Goal: Information Seeking & Learning: Learn about a topic

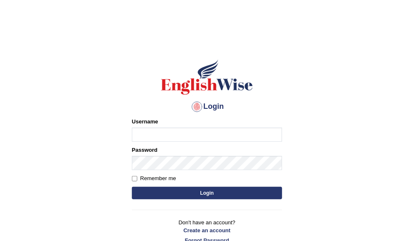
type input "ameerham"
click at [196, 194] on button "Login" at bounding box center [207, 193] width 150 height 13
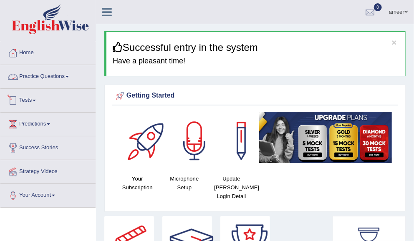
click at [64, 76] on link "Practice Questions" at bounding box center [47, 75] width 95 height 21
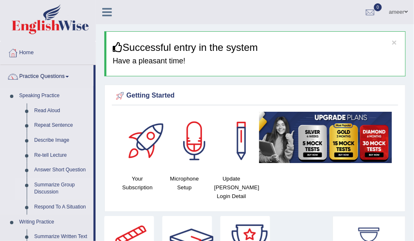
click at [56, 186] on link "Summarize Group Discussion" at bounding box center [61, 189] width 63 height 22
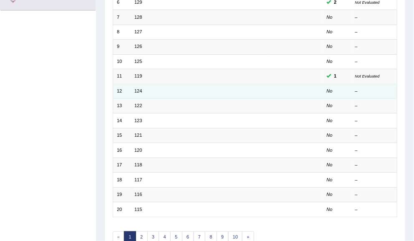
scroll to position [197, 0]
click at [137, 88] on link "124" at bounding box center [138, 90] width 8 height 5
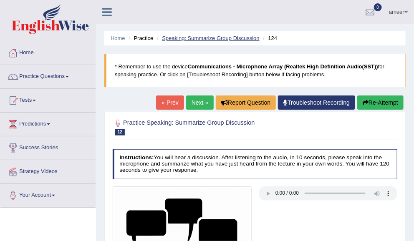
click at [215, 35] on link "Speaking: Summarize Group Discussion" at bounding box center [210, 38] width 97 height 6
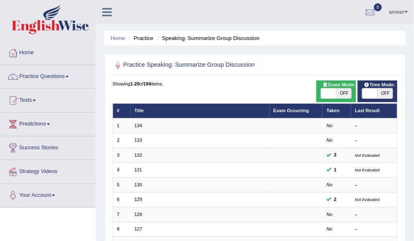
click at [384, 95] on span "OFF" at bounding box center [385, 93] width 15 height 10
checkbox input "true"
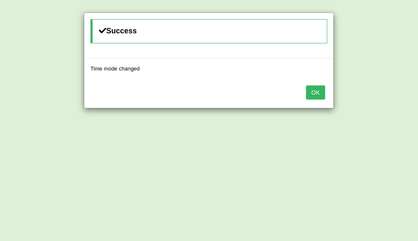
click at [314, 90] on button "OK" at bounding box center [315, 93] width 19 height 14
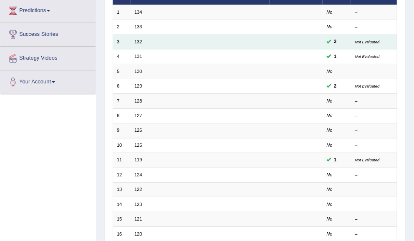
scroll to position [115, 0]
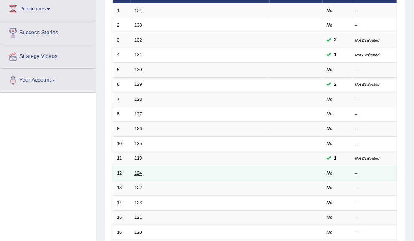
click at [136, 171] on link "124" at bounding box center [138, 173] width 8 height 5
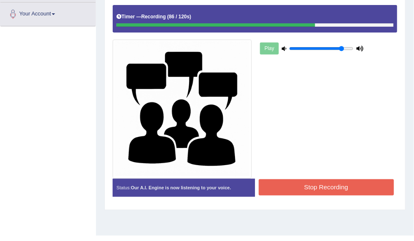
scroll to position [184, 0]
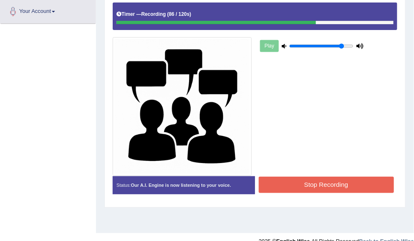
click at [326, 188] on button "Stop Recording" at bounding box center [326, 185] width 135 height 16
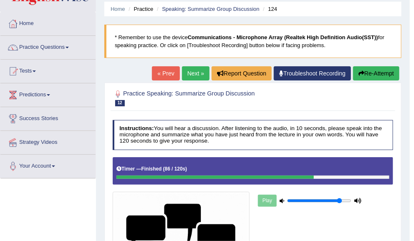
scroll to position [31, 0]
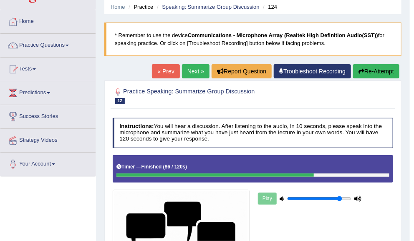
click at [197, 72] on link "Next »" at bounding box center [196, 71] width 28 height 14
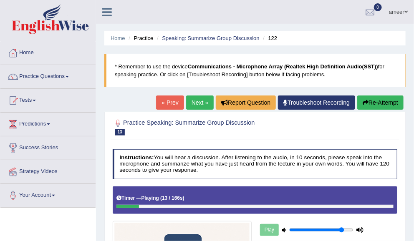
click at [197, 72] on blockquote "* Remember to use the device Communications - Microphone Array (Realtek High De…" at bounding box center [254, 70] width 301 height 33
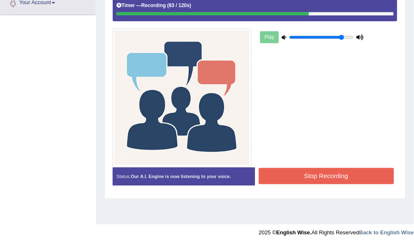
scroll to position [191, 0]
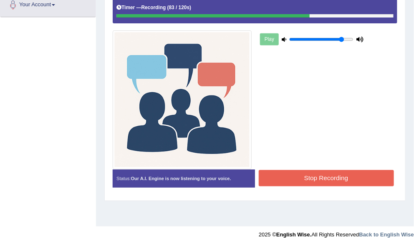
click at [352, 182] on button "Stop Recording" at bounding box center [326, 178] width 135 height 16
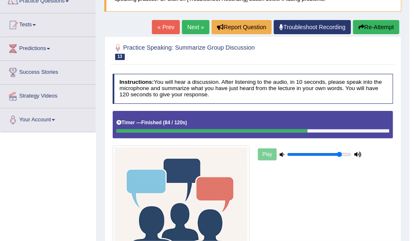
scroll to position [70, 0]
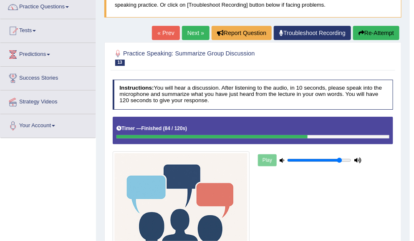
click at [194, 35] on link "Next »" at bounding box center [196, 33] width 28 height 14
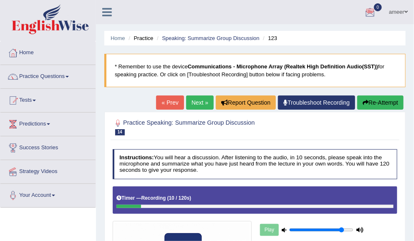
click at [365, 108] on button "Re-Attempt" at bounding box center [380, 103] width 46 height 14
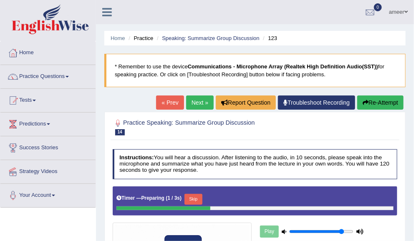
click at [196, 200] on button "Skip" at bounding box center [193, 199] width 18 height 11
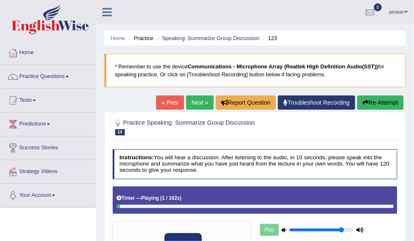
click at [172, 208] on div "Timer — Playing ( 1 / 162s ) Skip" at bounding box center [255, 201] width 285 height 28
click at [172, 208] on div "Timer — Playing ( 2 / 162s ) Skip" at bounding box center [255, 201] width 285 height 28
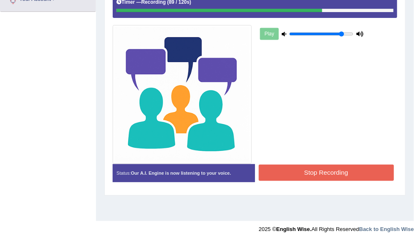
scroll to position [194, 0]
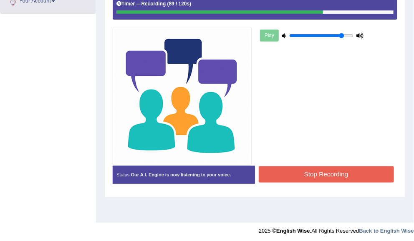
click at [351, 170] on button "Stop Recording" at bounding box center [326, 175] width 135 height 16
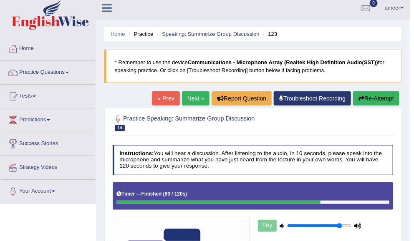
scroll to position [0, 0]
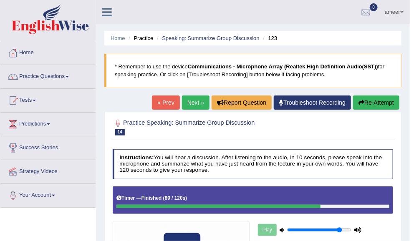
click at [198, 99] on link "Next »" at bounding box center [196, 103] width 28 height 14
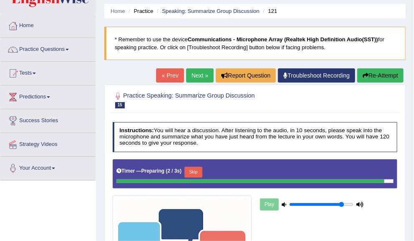
scroll to position [28, 0]
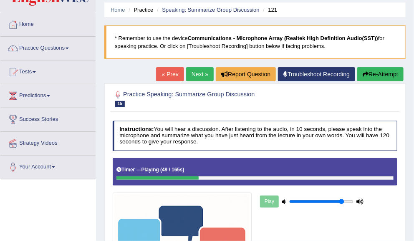
click at [378, 77] on button "Re-Attempt" at bounding box center [380, 74] width 46 height 14
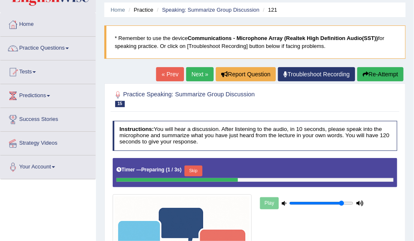
click at [192, 172] on button "Skip" at bounding box center [193, 171] width 18 height 11
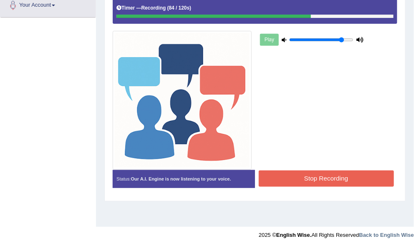
click at [361, 182] on button "Stop Recording" at bounding box center [326, 179] width 135 height 16
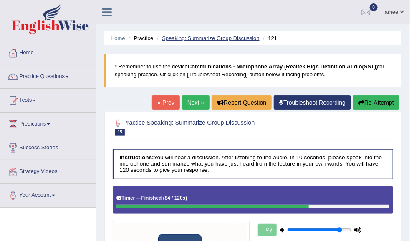
click at [193, 38] on link "Speaking: Summarize Group Discussion" at bounding box center [210, 38] width 97 height 6
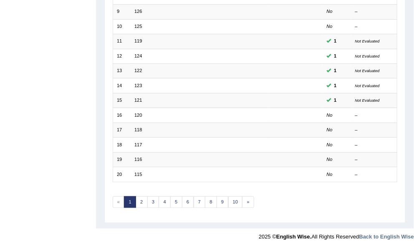
scroll to position [230, 0]
